Goal: Use online tool/utility: Use online tool/utility

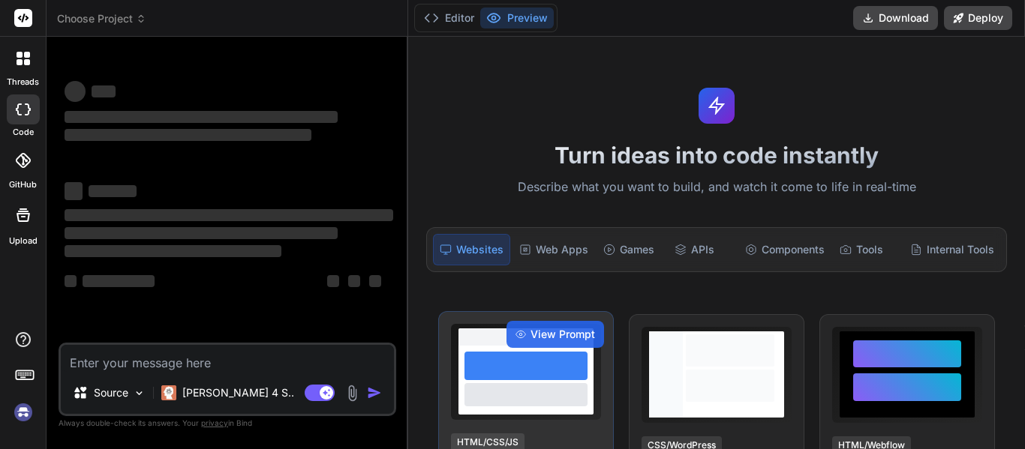
scroll to position [225, 0]
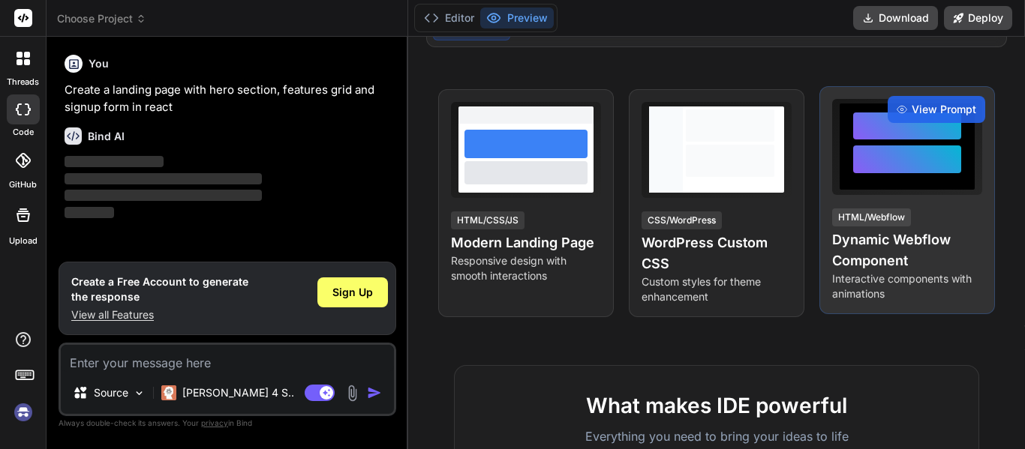
type textarea "x"
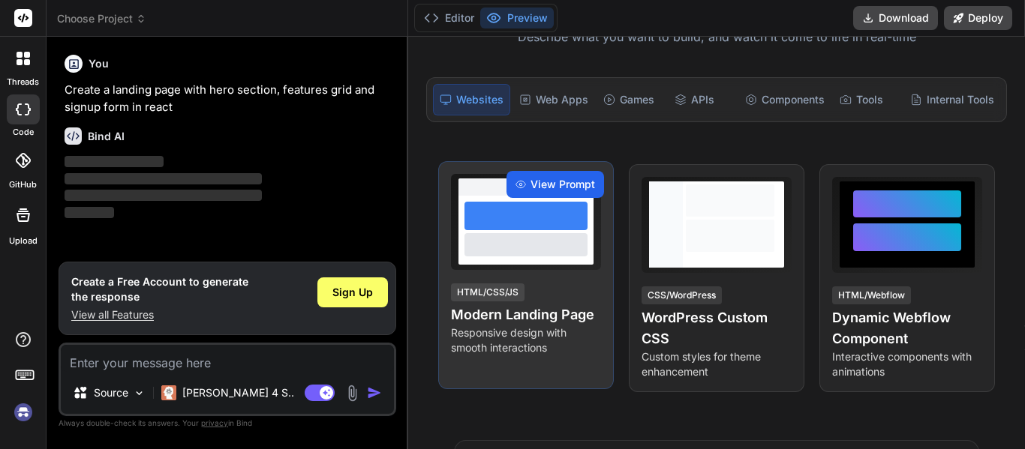
click at [583, 196] on div "View Prompt" at bounding box center [555, 184] width 98 height 27
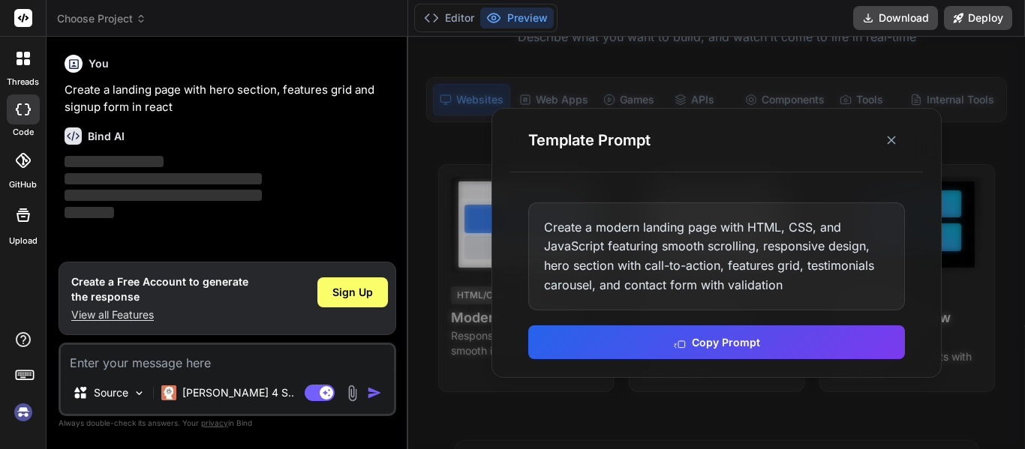
click at [738, 280] on div "Create a modern landing page with HTML, CSS, and JavaScript featuring smooth sc…" at bounding box center [716, 257] width 377 height 108
click at [887, 138] on icon at bounding box center [891, 140] width 15 height 15
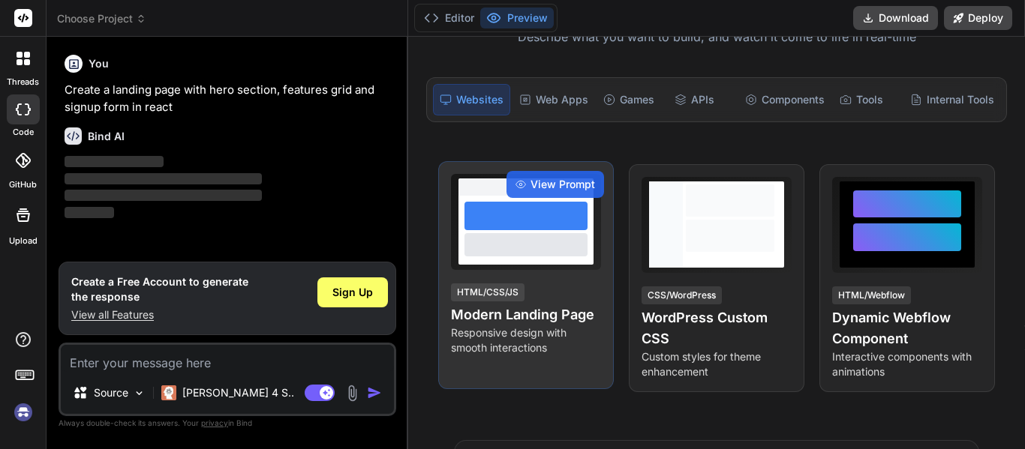
click at [506, 335] on p "Responsive design with smooth interactions" at bounding box center [526, 341] width 150 height 30
click at [531, 334] on p "Responsive design with smooth interactions" at bounding box center [526, 341] width 150 height 30
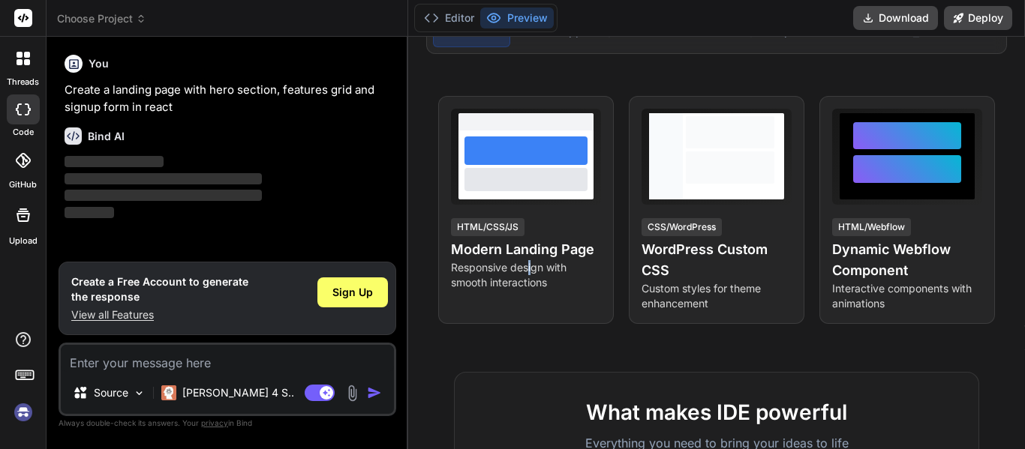
scroll to position [300, 0]
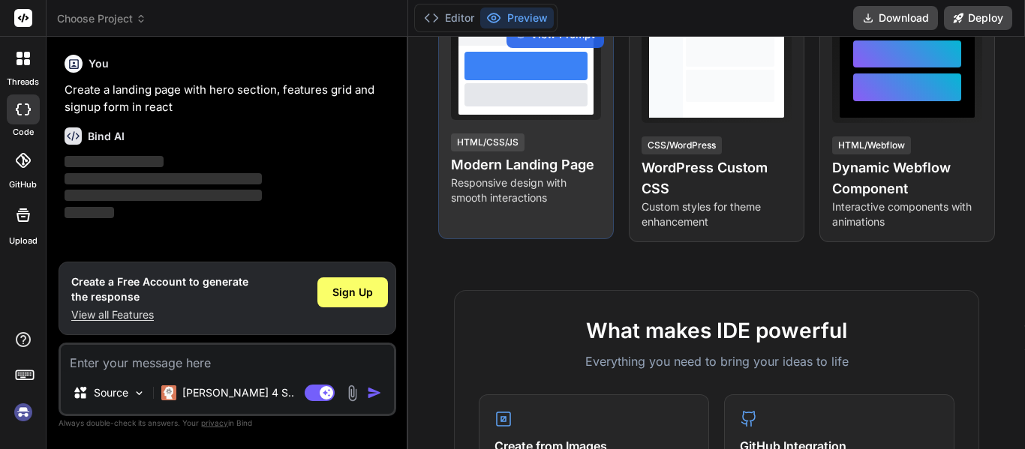
click at [582, 141] on div "HTML/CSS/JS Modern Landing Page Responsive design with smooth interactions" at bounding box center [526, 169] width 150 height 74
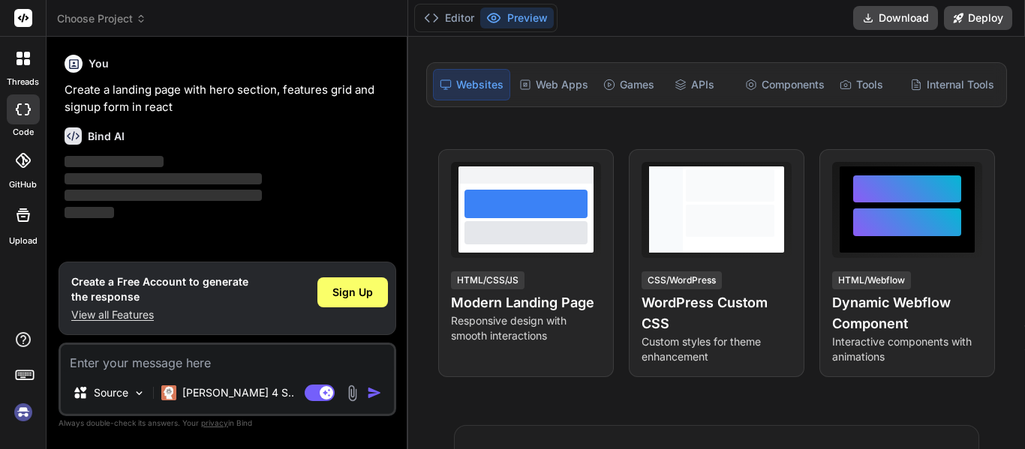
scroll to position [150, 0]
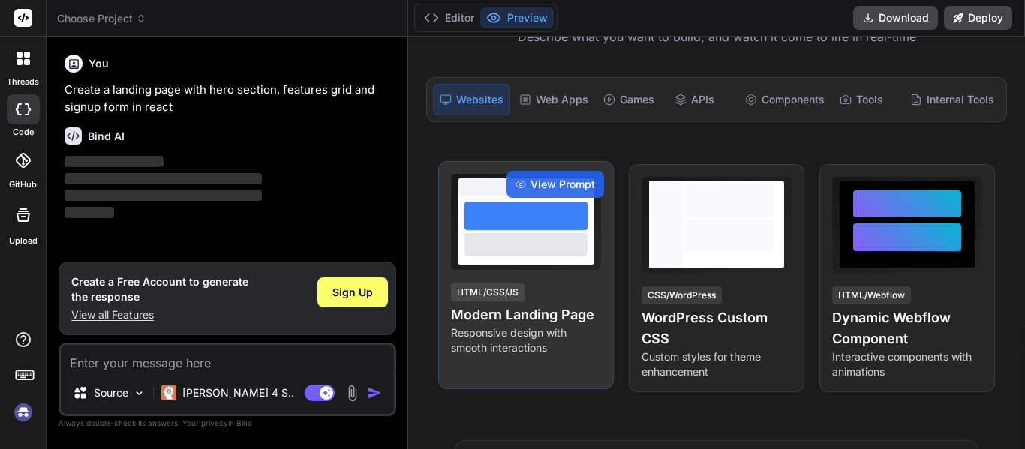
click at [564, 219] on div at bounding box center [525, 216] width 123 height 29
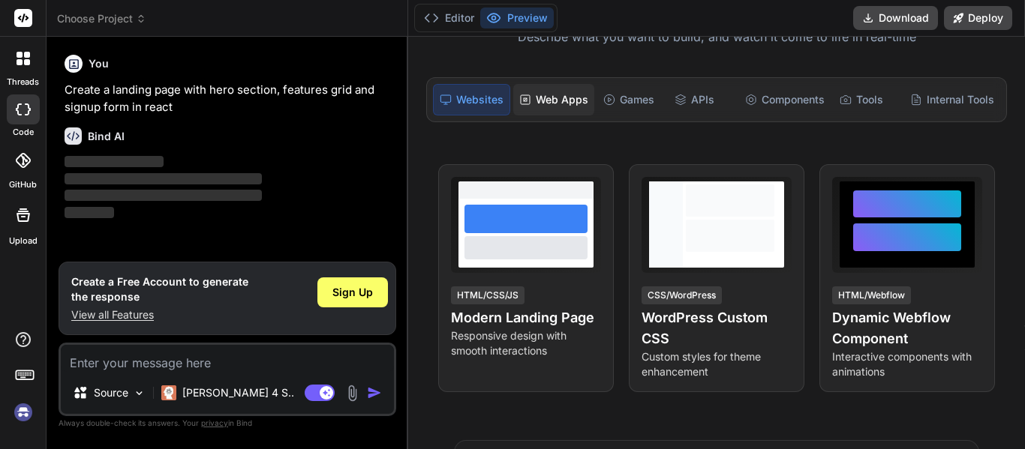
click at [579, 103] on div "Web Apps" at bounding box center [553, 100] width 81 height 32
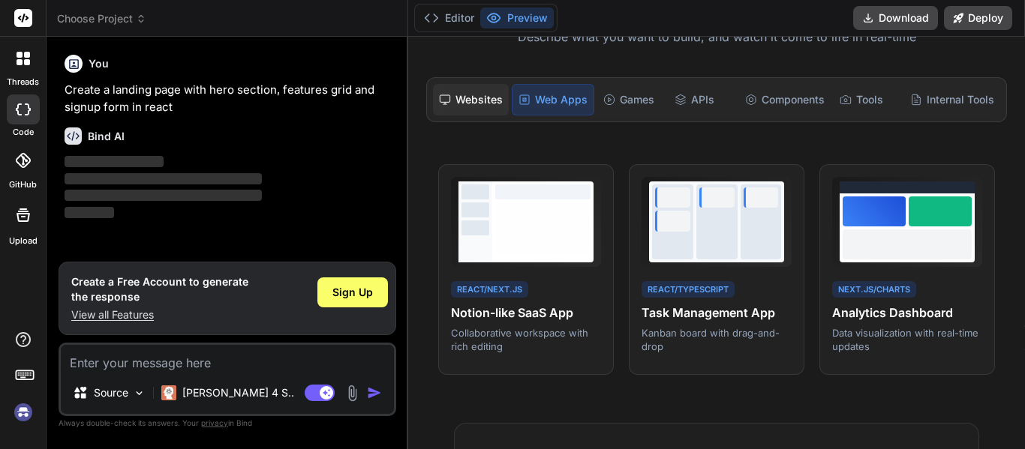
click at [488, 95] on div "Websites" at bounding box center [471, 100] width 76 height 32
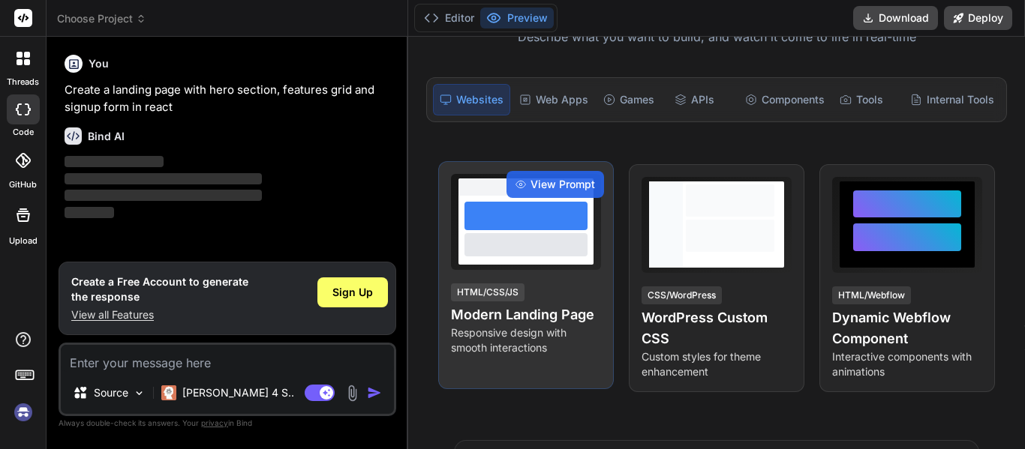
click at [509, 293] on div "HTML/CSS/JS" at bounding box center [488, 293] width 74 height 18
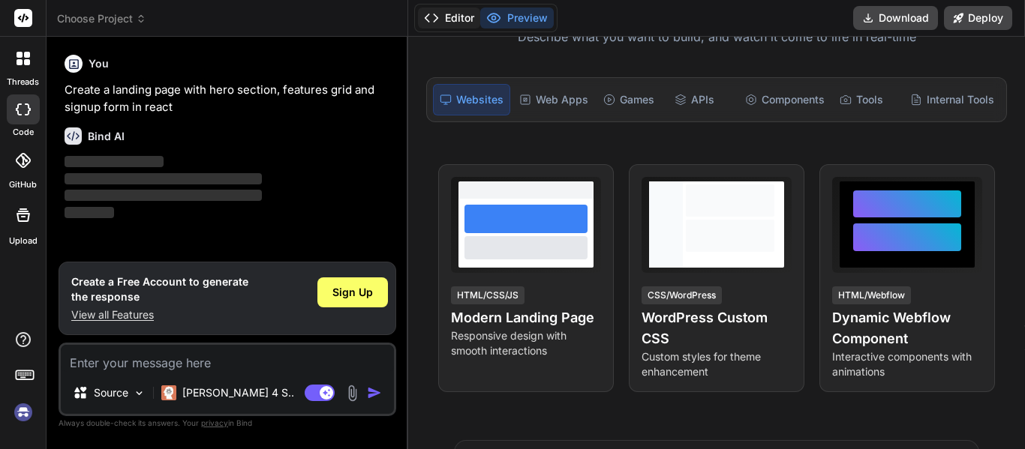
click at [473, 20] on button "Editor" at bounding box center [449, 18] width 62 height 21
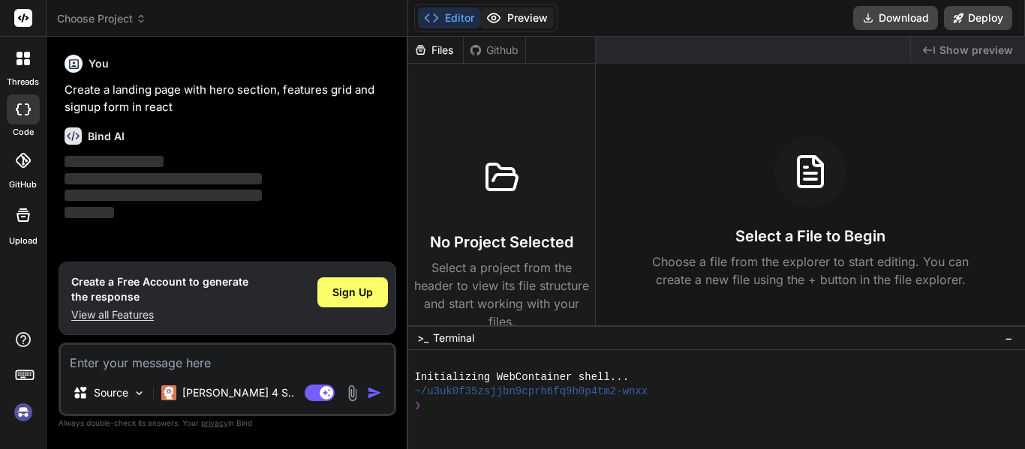
click at [506, 14] on button "Preview" at bounding box center [517, 18] width 74 height 21
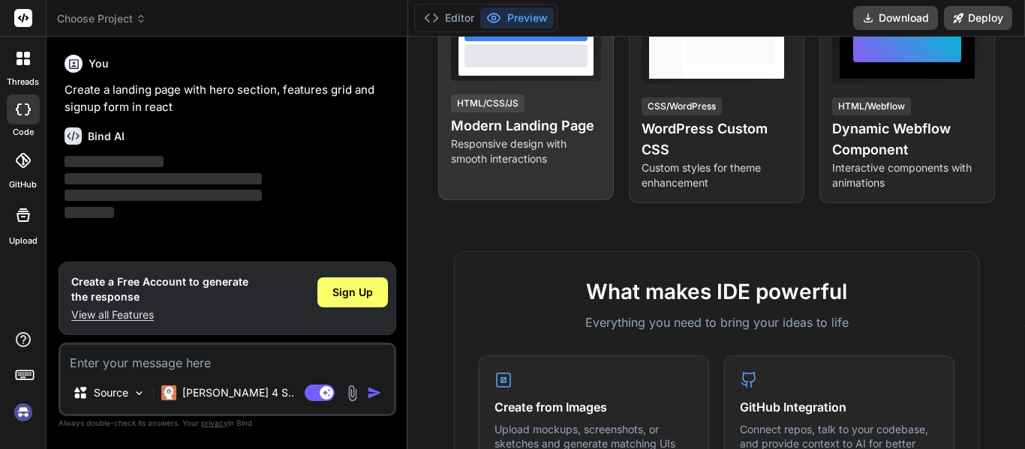
scroll to position [342, 0]
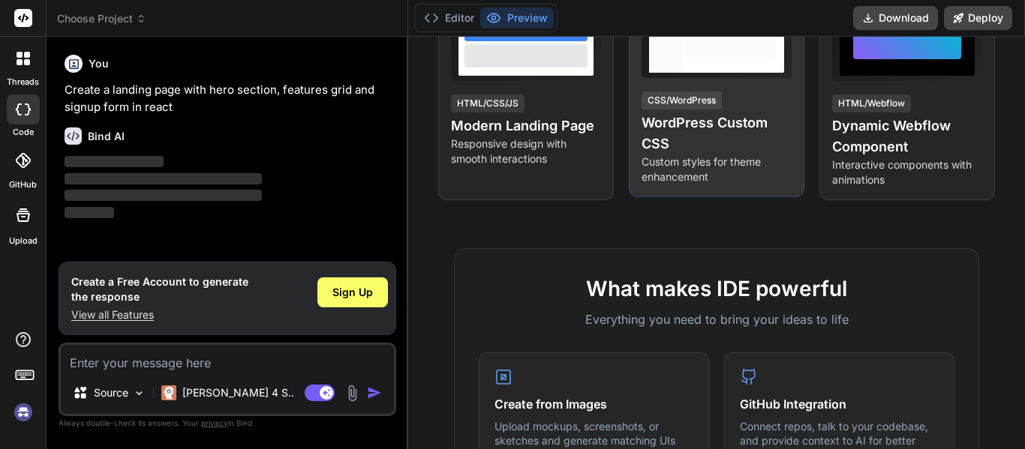
click at [684, 184] on p "Custom styles for theme enhancement" at bounding box center [716, 170] width 150 height 30
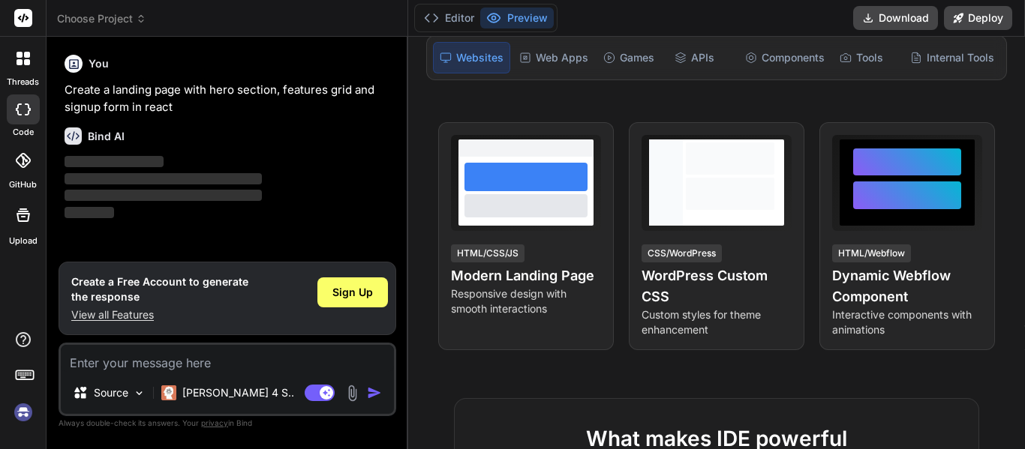
scroll to position [0, 0]
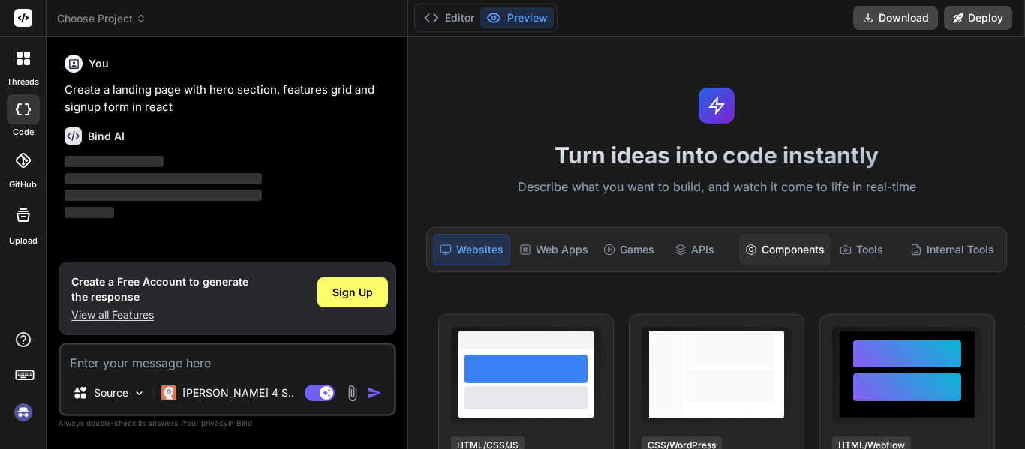
click at [774, 249] on div "Components" at bounding box center [785, 250] width 92 height 32
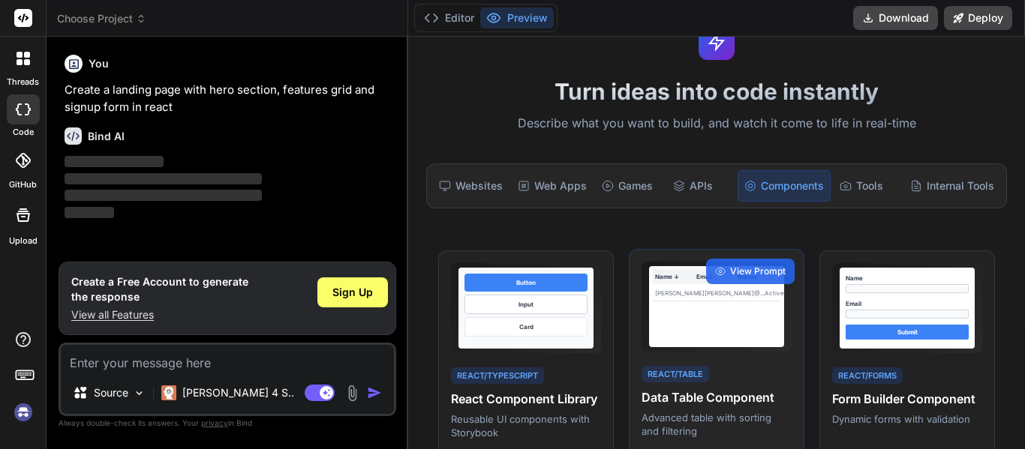
scroll to position [150, 0]
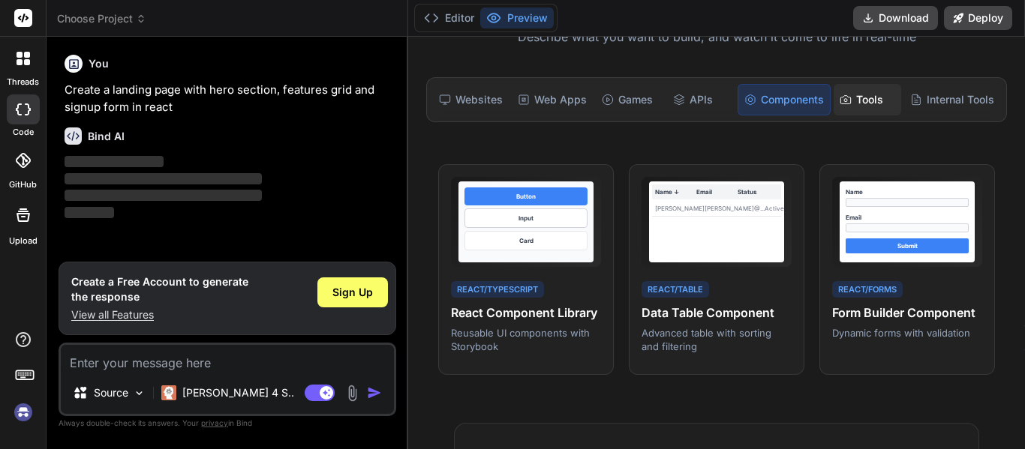
click at [856, 95] on div "Tools" at bounding box center [868, 100] width 68 height 32
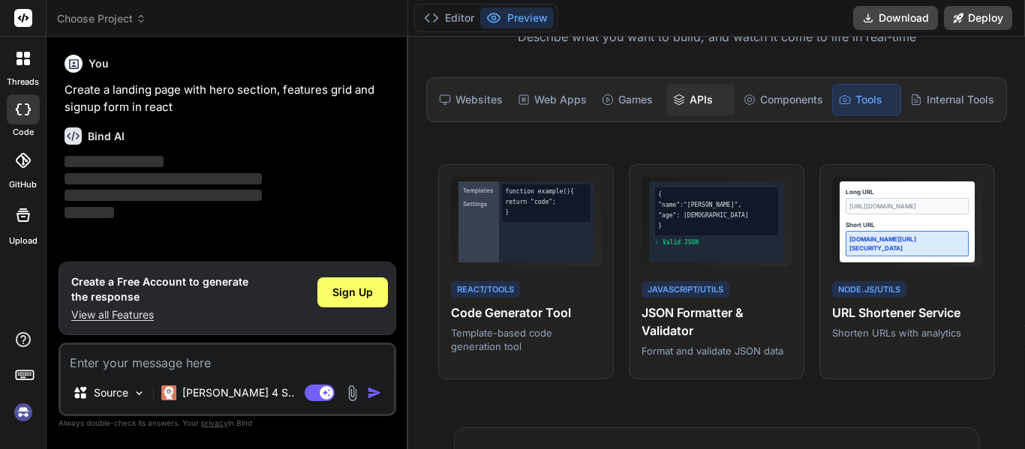
click at [695, 112] on div "APIs" at bounding box center [701, 100] width 68 height 32
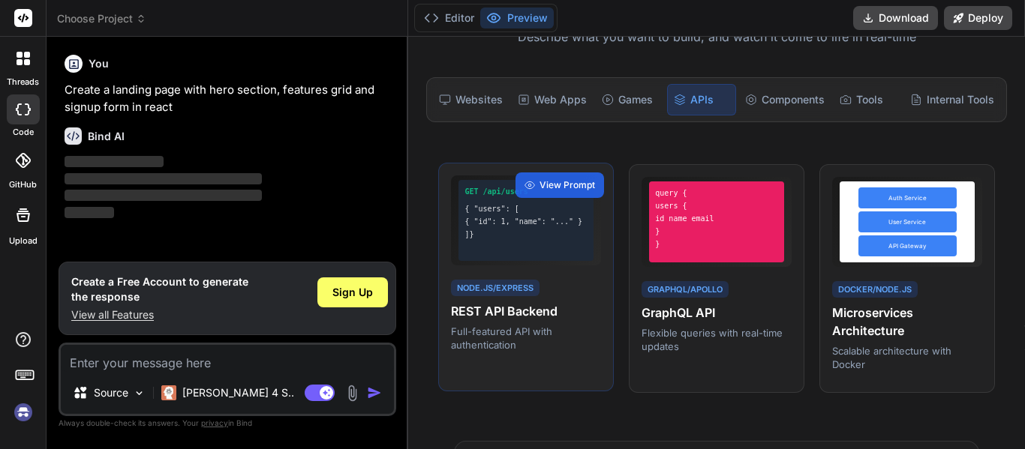
click at [535, 251] on div "GET /api/users { "users": [ { "id": 1, "name": "..." } ]}" at bounding box center [525, 220] width 135 height 81
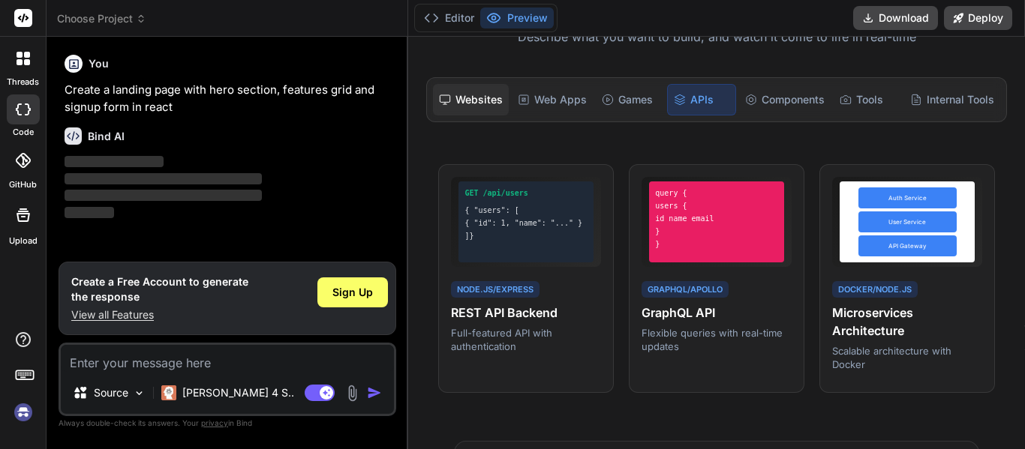
click at [464, 98] on div "Websites" at bounding box center [471, 100] width 76 height 32
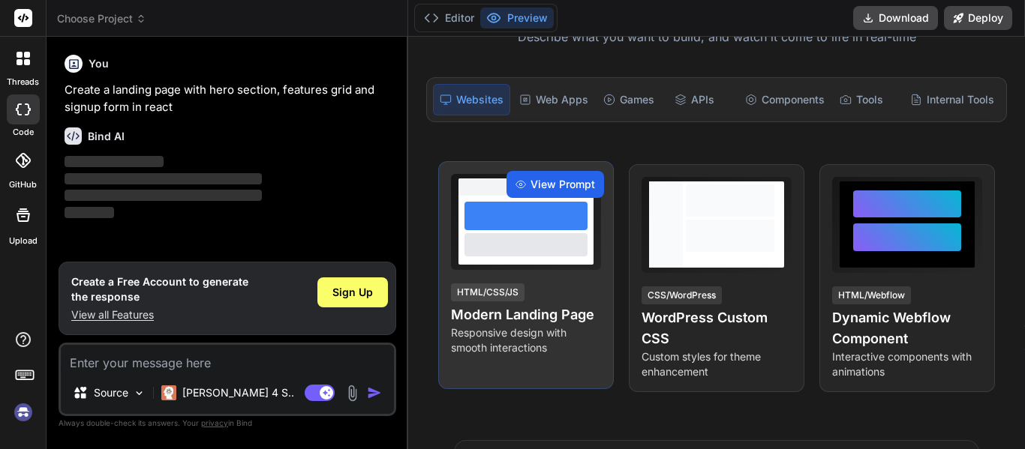
click at [565, 186] on span "View Prompt" at bounding box center [562, 184] width 65 height 15
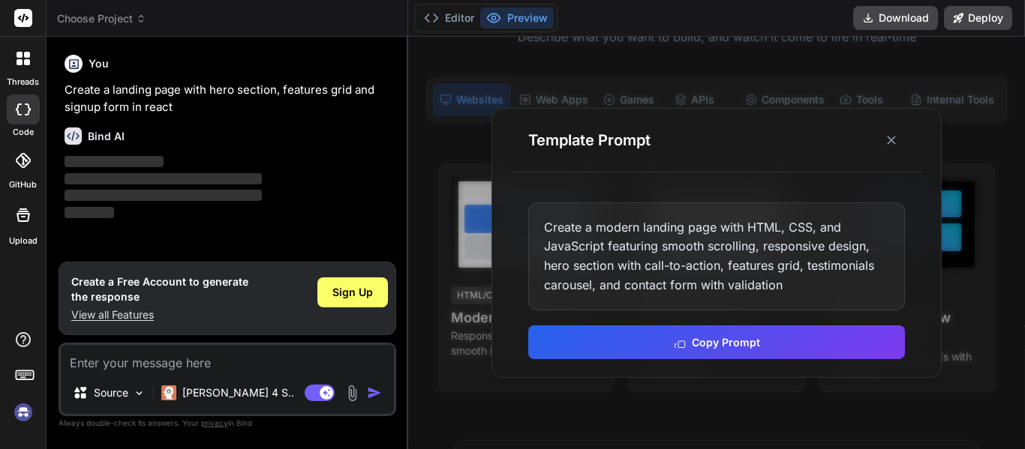
click at [722, 266] on div "Create a modern landing page with HTML, CSS, and JavaScript featuring smooth sc…" at bounding box center [716, 257] width 377 height 108
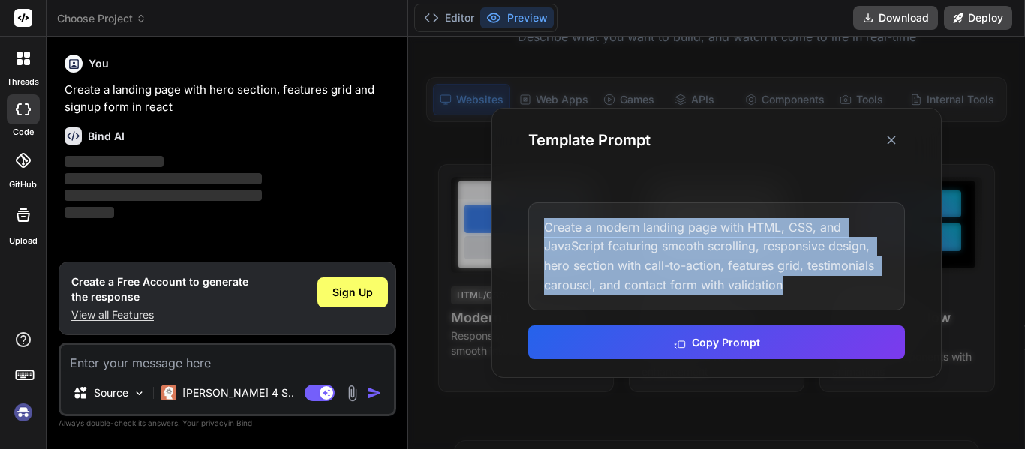
click at [722, 266] on div "Create a modern landing page with HTML, CSS, and JavaScript featuring smooth sc…" at bounding box center [716, 257] width 377 height 108
copy div "Create a modern landing page with HTML, CSS, and JavaScript featuring smooth sc…"
click at [721, 245] on div "Create a modern landing page with HTML, CSS, and JavaScript featuring smooth sc…" at bounding box center [716, 257] width 377 height 108
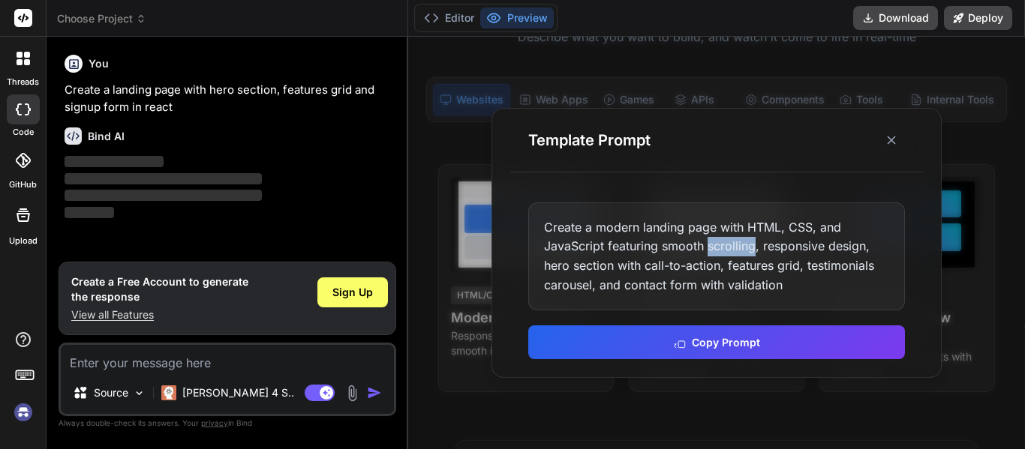
click at [721, 245] on div "Create a modern landing page with HTML, CSS, and JavaScript featuring smooth sc…" at bounding box center [716, 257] width 377 height 108
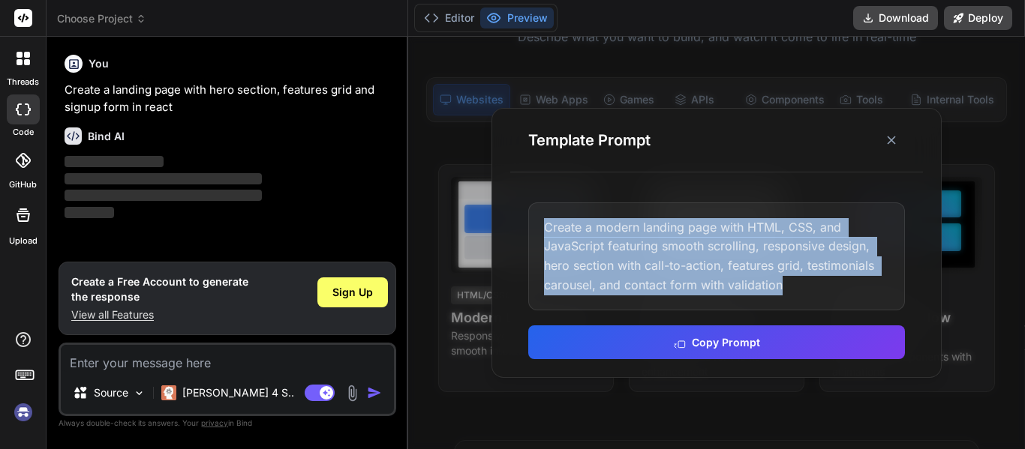
click at [721, 245] on div "Create a modern landing page with HTML, CSS, and JavaScript featuring smooth sc…" at bounding box center [716, 257] width 377 height 108
